Goal: Task Accomplishment & Management: Complete application form

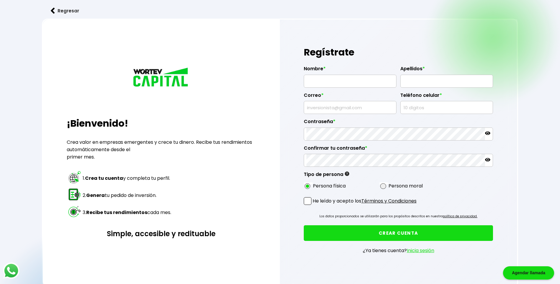
click at [326, 81] on input "text" at bounding box center [349, 81] width 87 height 12
type input "[PERSON_NAME]"
drag, startPoint x: 421, startPoint y: 82, endPoint x: 404, endPoint y: 80, distance: 17.9
click at [404, 80] on input "[PERSON_NAME]" at bounding box center [446, 81] width 87 height 12
type input "[PERSON_NAME]"
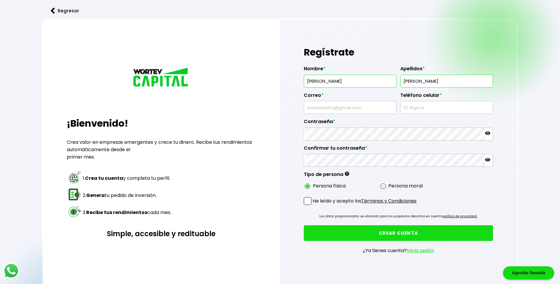
type input "8672120292"
click at [360, 108] on input "text" at bounding box center [349, 107] width 87 height 12
type input "[DOMAIN_NAME][EMAIL_ADDRESS][DOMAIN_NAME]"
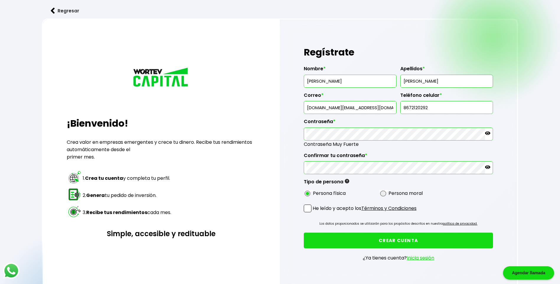
click at [308, 209] on span at bounding box center [308, 208] width 8 height 8
click at [314, 213] on input "He leído y acepto los Términos y Condiciones" at bounding box center [314, 213] width 0 height 0
click at [490, 133] on div at bounding box center [398, 133] width 189 height 13
click at [487, 132] on icon at bounding box center [487, 132] width 5 height 5
click at [432, 240] on button "CREAR CUENTA" at bounding box center [398, 240] width 189 height 16
